Goal: Information Seeking & Learning: Learn about a topic

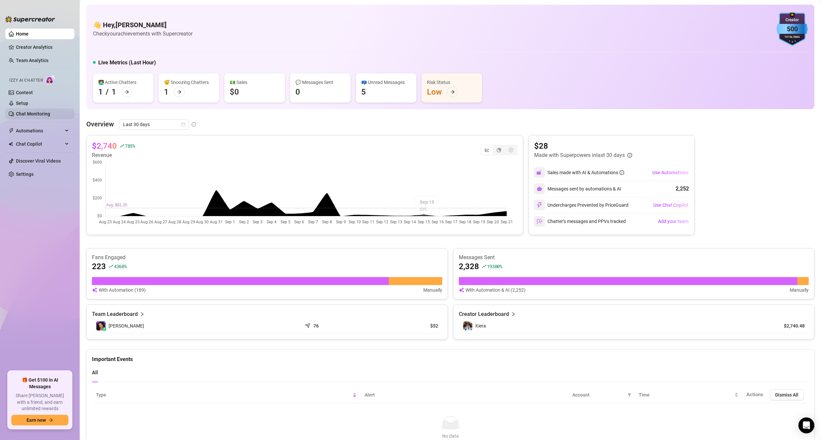
click at [26, 114] on link "Chat Monitoring" at bounding box center [33, 113] width 34 height 5
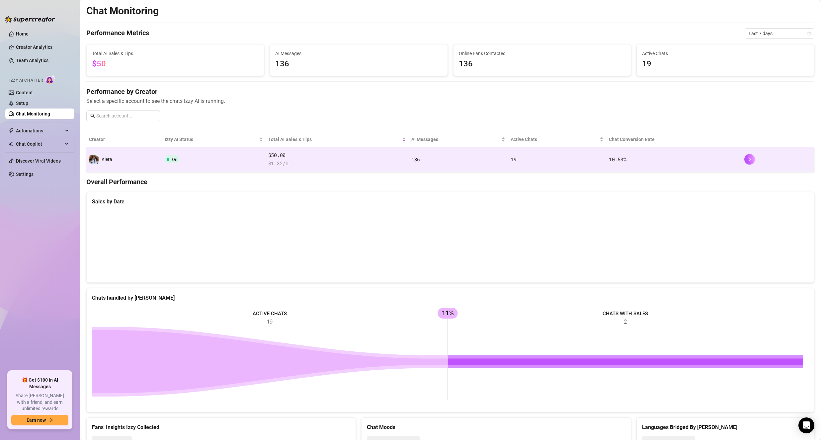
click at [458, 166] on td "136" at bounding box center [458, 159] width 99 height 25
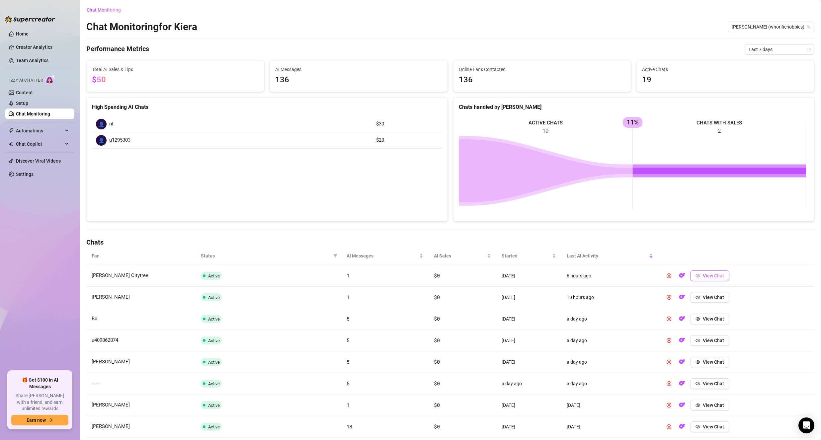
click at [705, 272] on button "View Chat" at bounding box center [709, 276] width 39 height 11
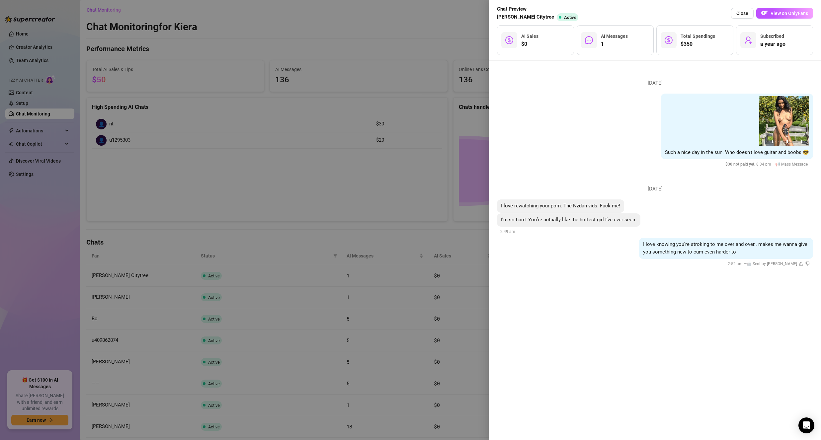
click at [460, 275] on div at bounding box center [410, 220] width 821 height 440
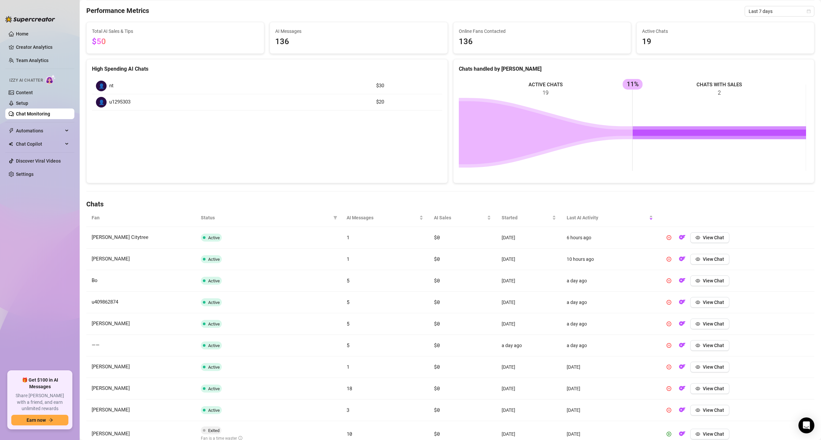
scroll to position [20, 0]
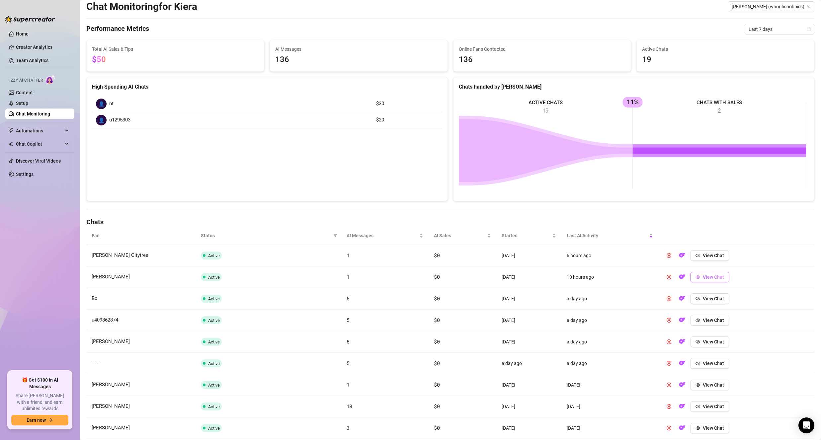
click at [717, 280] on span "View Chat" at bounding box center [713, 277] width 21 height 5
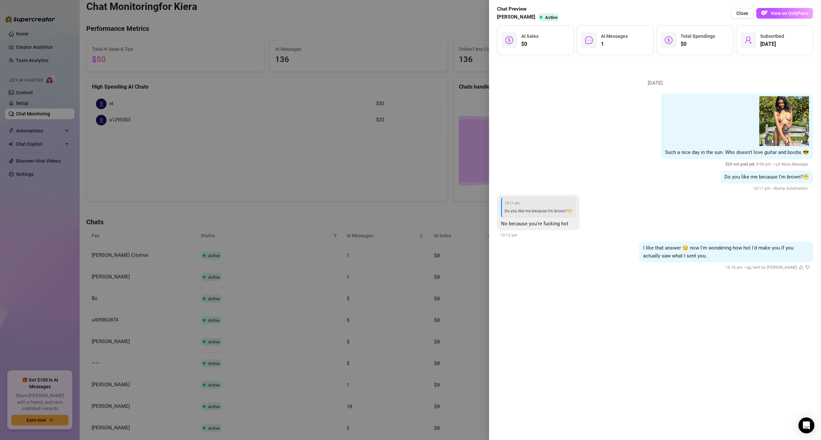
click at [466, 261] on div at bounding box center [410, 220] width 821 height 440
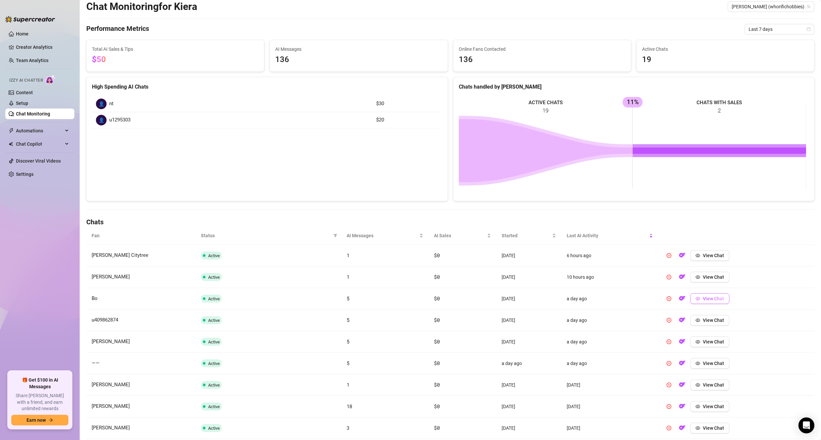
click at [711, 300] on span "View Chat" at bounding box center [713, 298] width 21 height 5
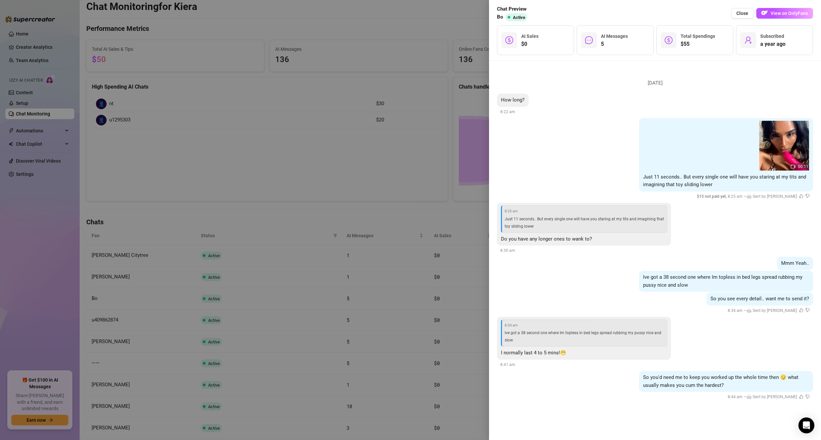
click at [452, 291] on div at bounding box center [410, 220] width 821 height 440
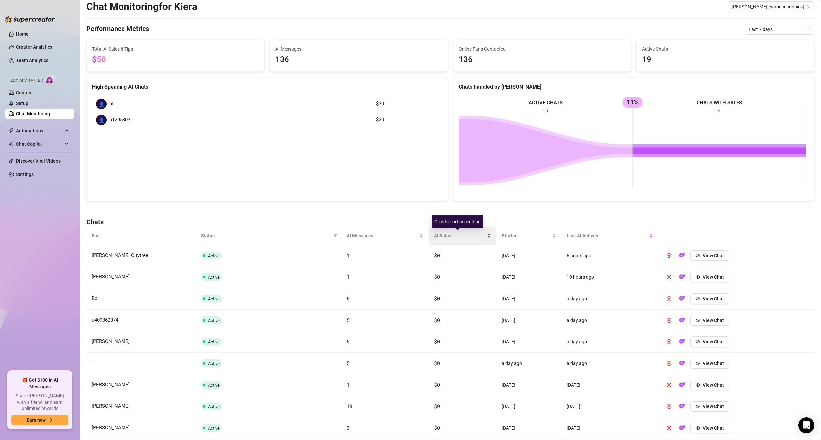
click at [462, 234] on span "AI Sales" at bounding box center [460, 235] width 52 height 7
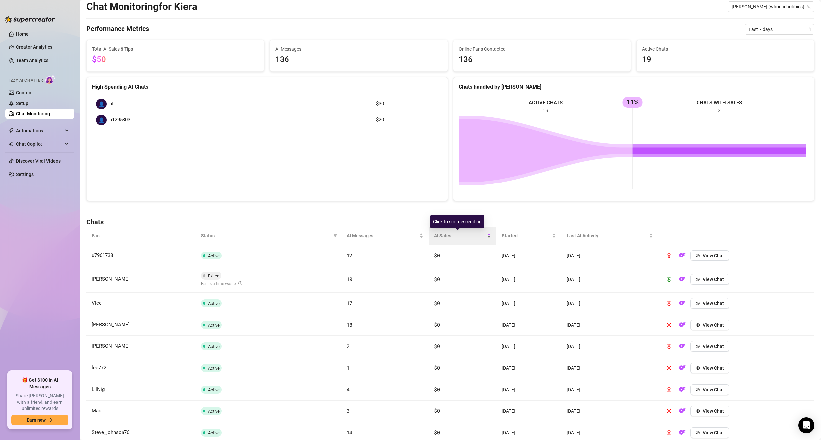
click at [462, 234] on span "AI Sales" at bounding box center [460, 235] width 52 height 7
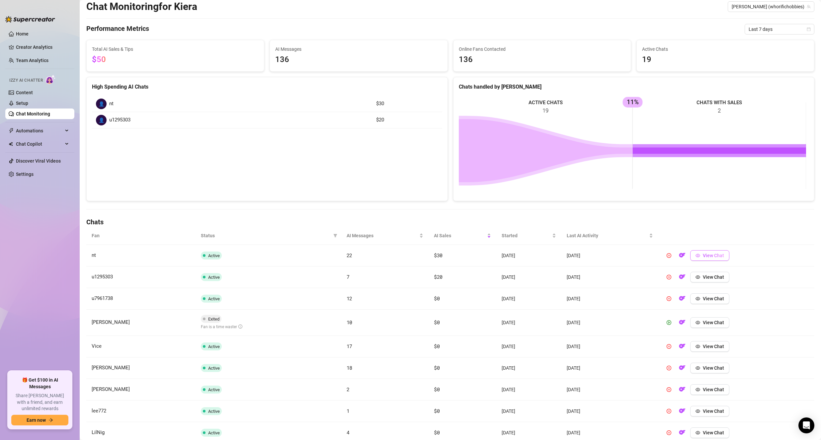
click at [719, 257] on span "View Chat" at bounding box center [713, 255] width 21 height 5
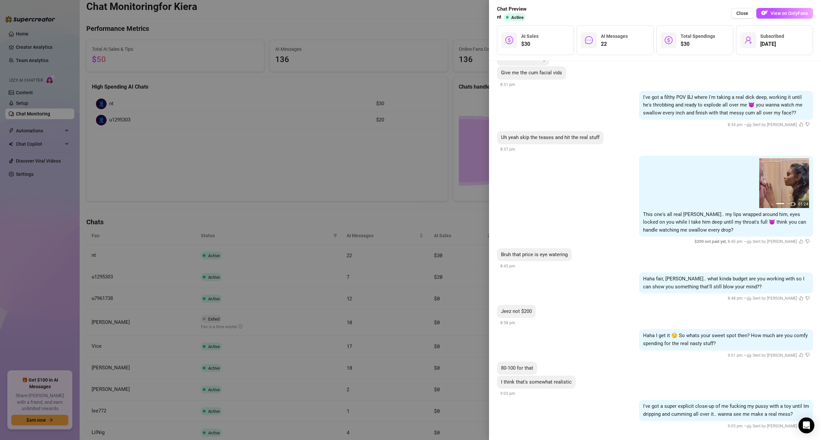
scroll to position [1299, 0]
click at [451, 353] on div at bounding box center [410, 220] width 821 height 440
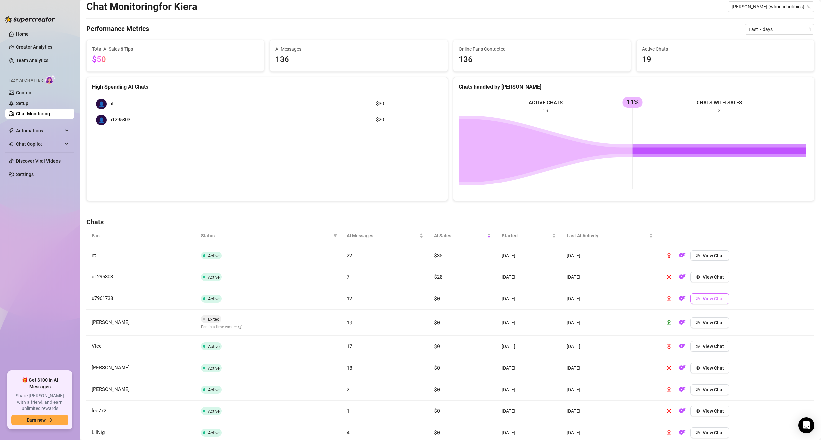
click at [705, 300] on span "View Chat" at bounding box center [713, 298] width 21 height 5
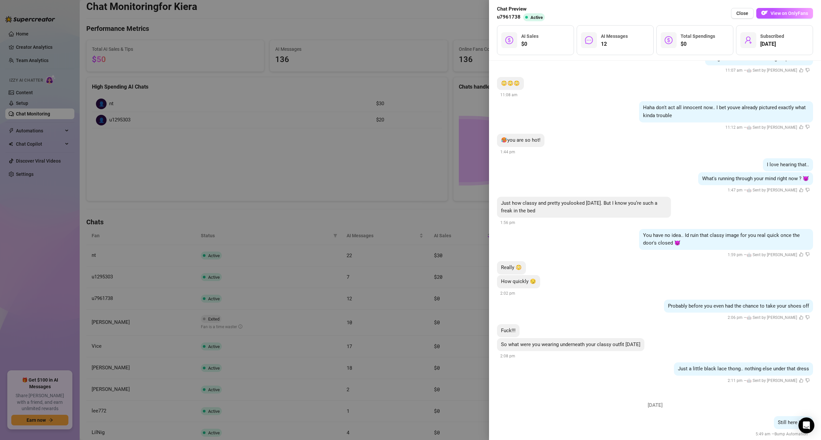
scroll to position [445, 0]
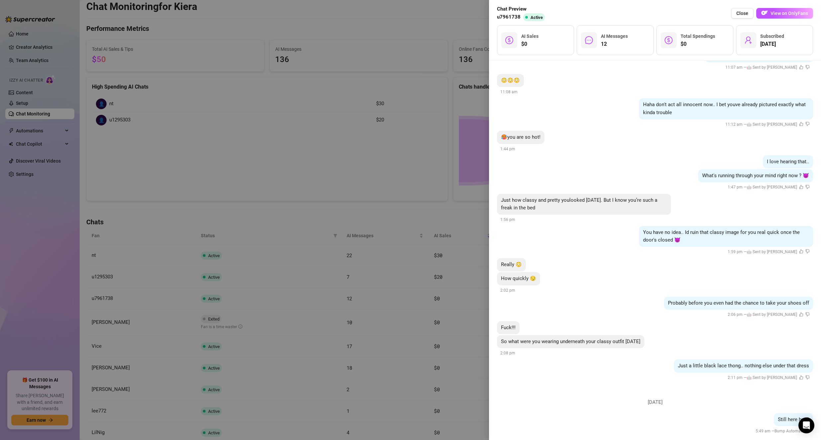
click at [445, 350] on div at bounding box center [410, 220] width 821 height 440
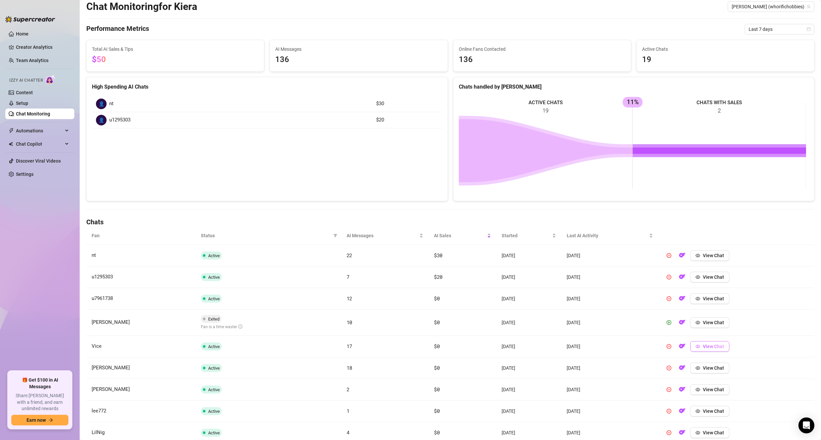
click at [709, 349] on span "View Chat" at bounding box center [713, 346] width 21 height 5
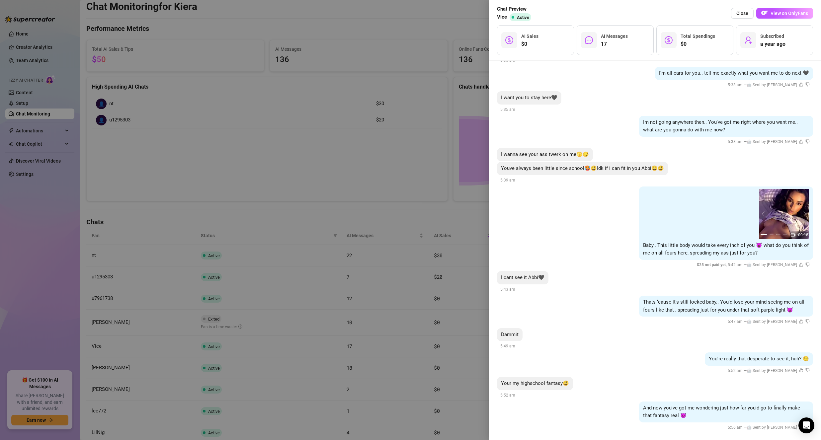
scroll to position [1056, 0]
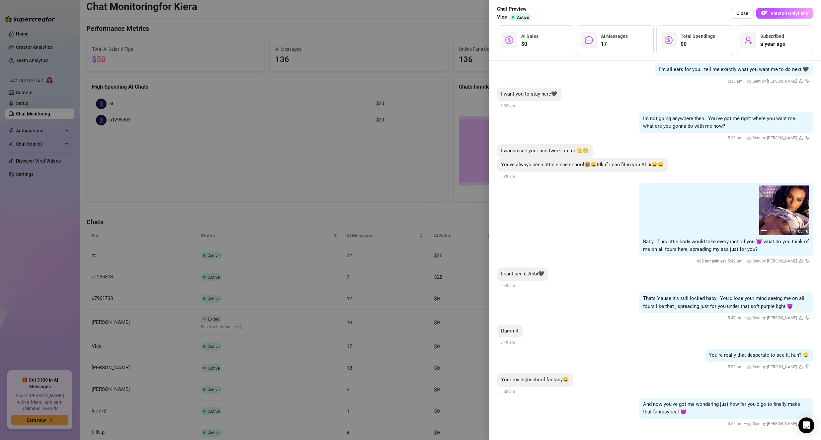
click at [477, 335] on div at bounding box center [410, 220] width 821 height 440
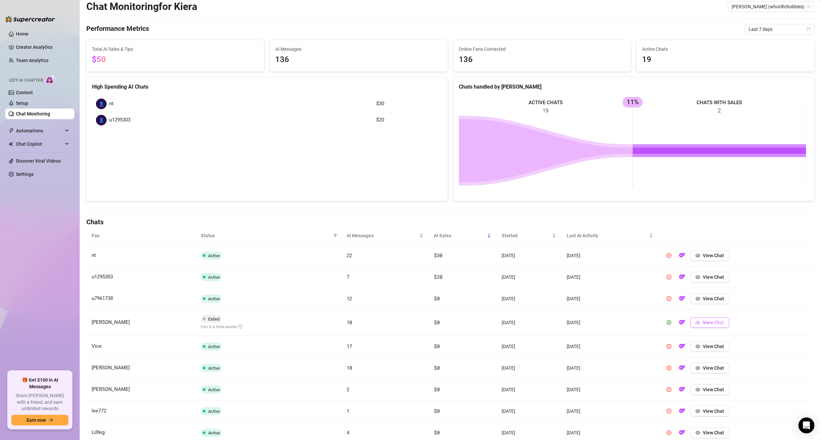
click at [713, 324] on span "View Chat" at bounding box center [713, 322] width 21 height 5
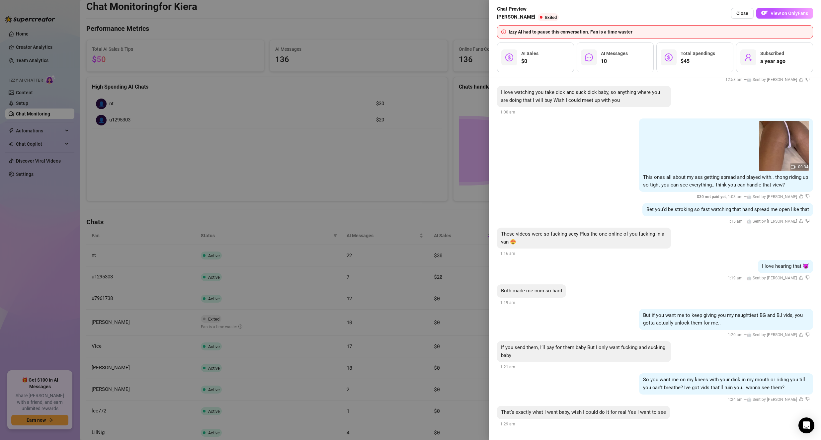
scroll to position [477, 0]
click at [473, 336] on div at bounding box center [410, 220] width 821 height 440
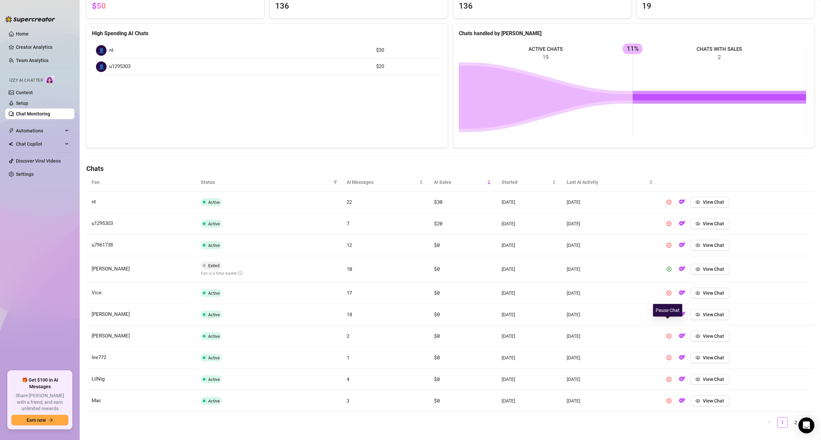
scroll to position [87, 0]
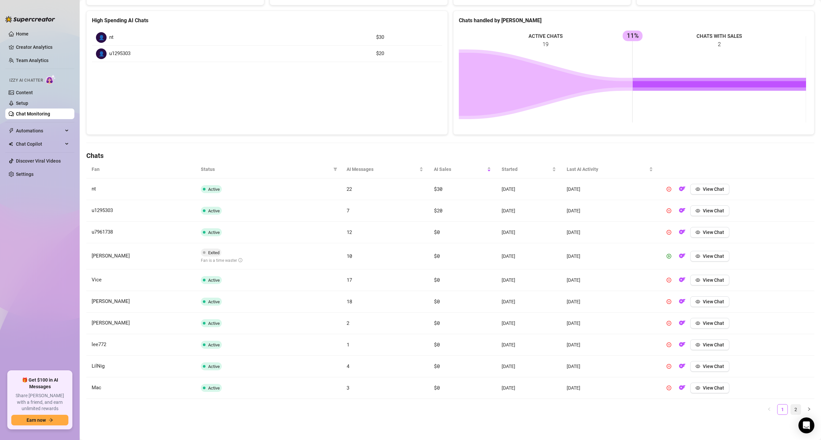
click at [791, 407] on link "2" at bounding box center [796, 410] width 10 height 10
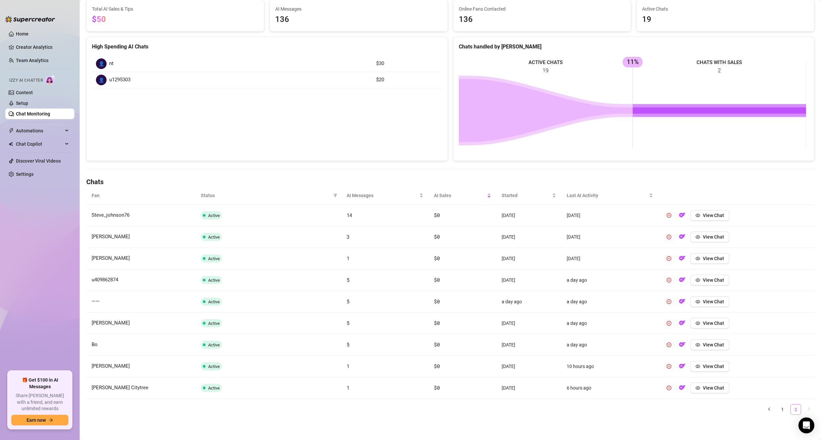
scroll to position [60, 0]
click at [778, 413] on link "1" at bounding box center [783, 410] width 10 height 10
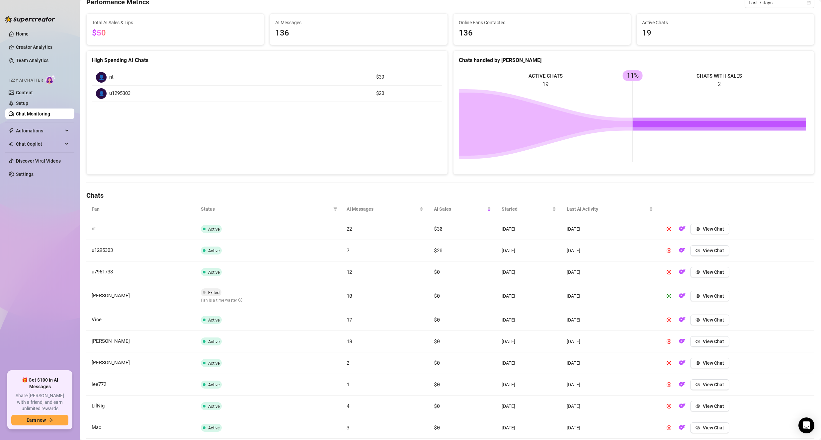
scroll to position [0, 0]
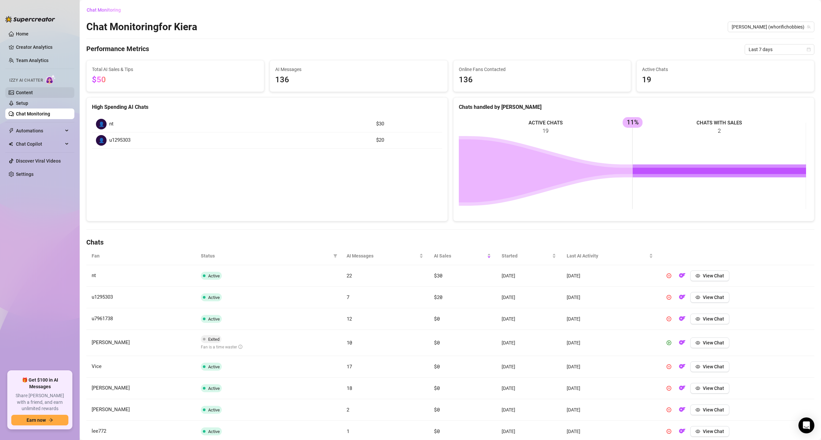
click at [33, 93] on link "Content" at bounding box center [24, 92] width 17 height 5
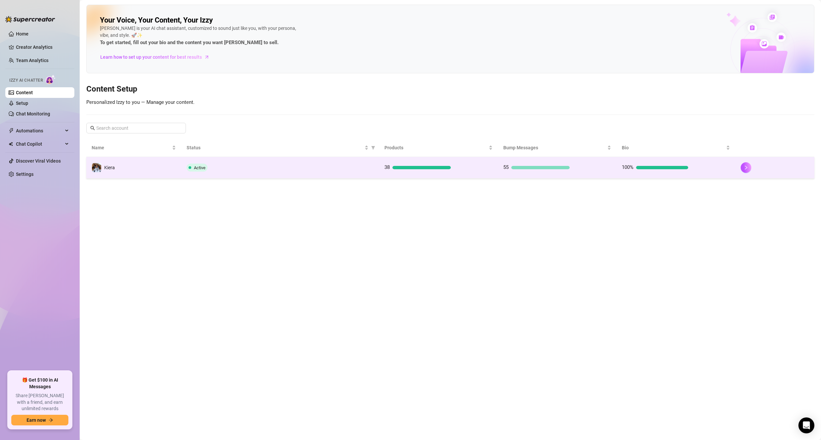
click at [259, 177] on td "Active" at bounding box center [280, 168] width 198 height 22
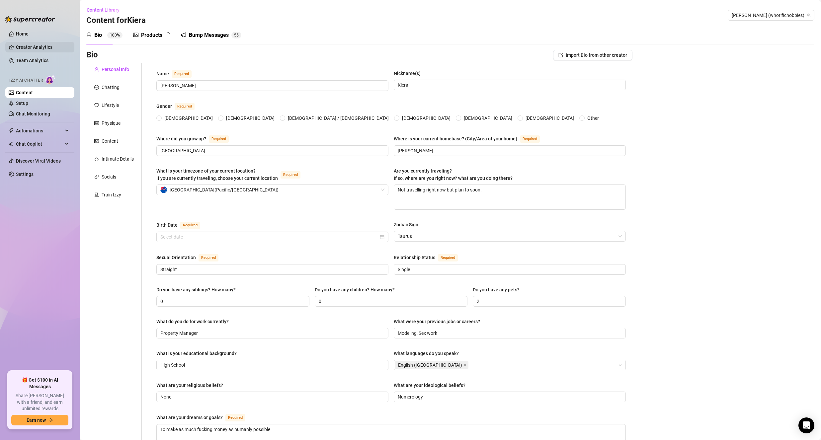
radio input "true"
type input "[DATE]"
